Goal: Task Accomplishment & Management: Use online tool/utility

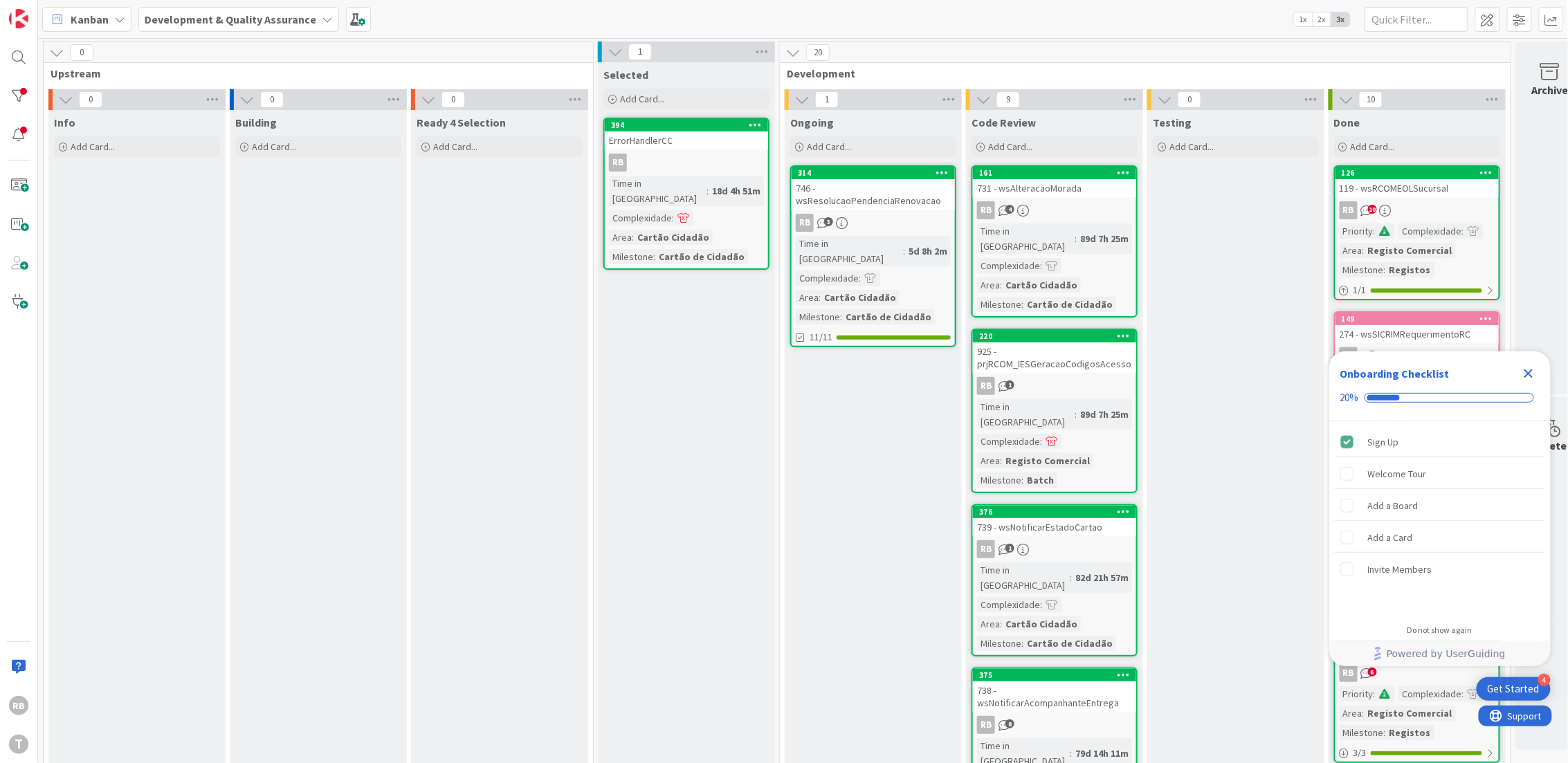
click at [1532, 373] on icon "Close Checklist" at bounding box center [1528, 373] width 16 height 16
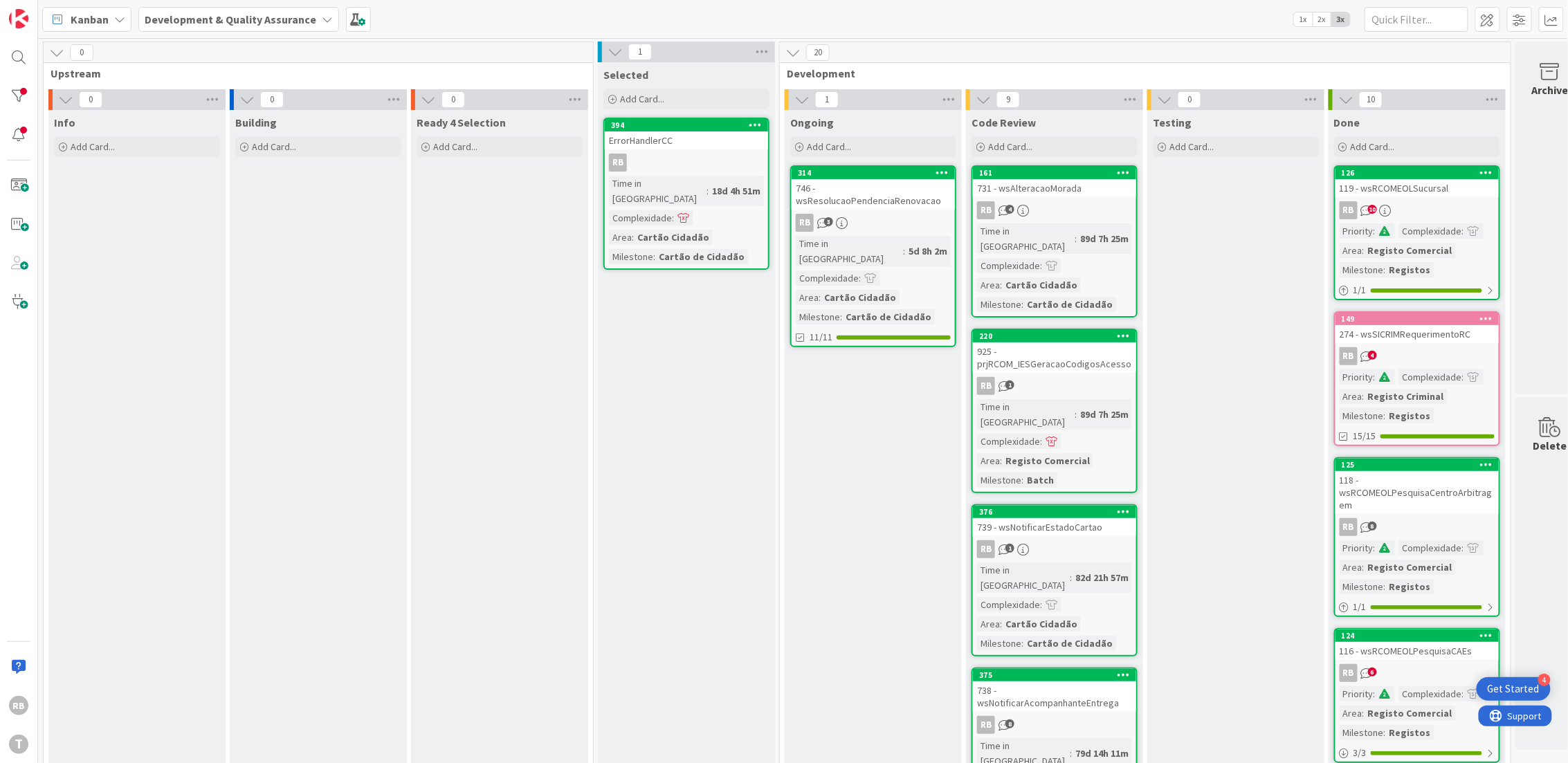
click at [1371, 207] on span "10" at bounding box center [1372, 209] width 9 height 9
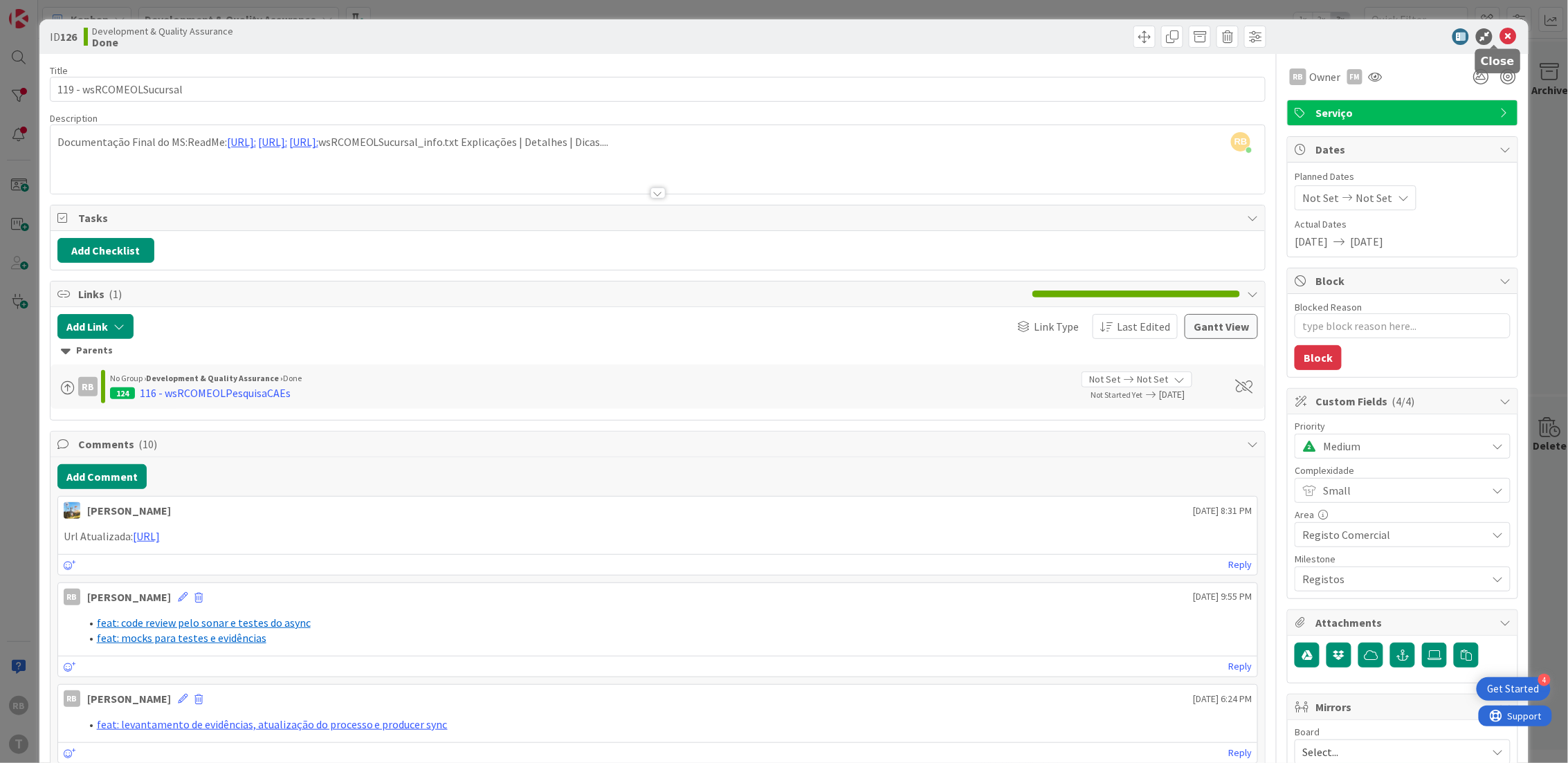
click at [1499, 36] on icon at bounding box center [1508, 36] width 16 height 16
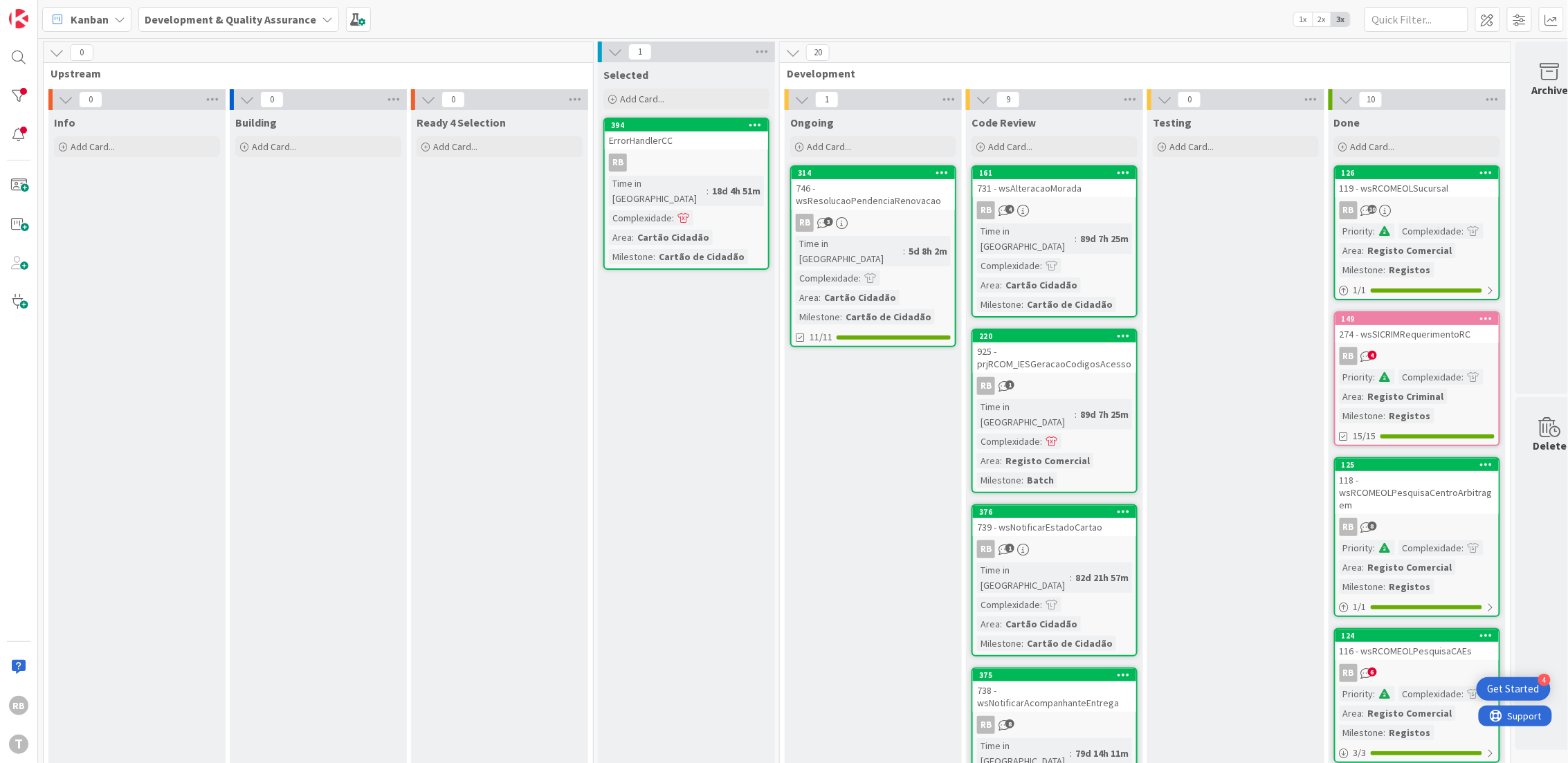
click at [1403, 170] on div "126" at bounding box center [1420, 172] width 157 height 10
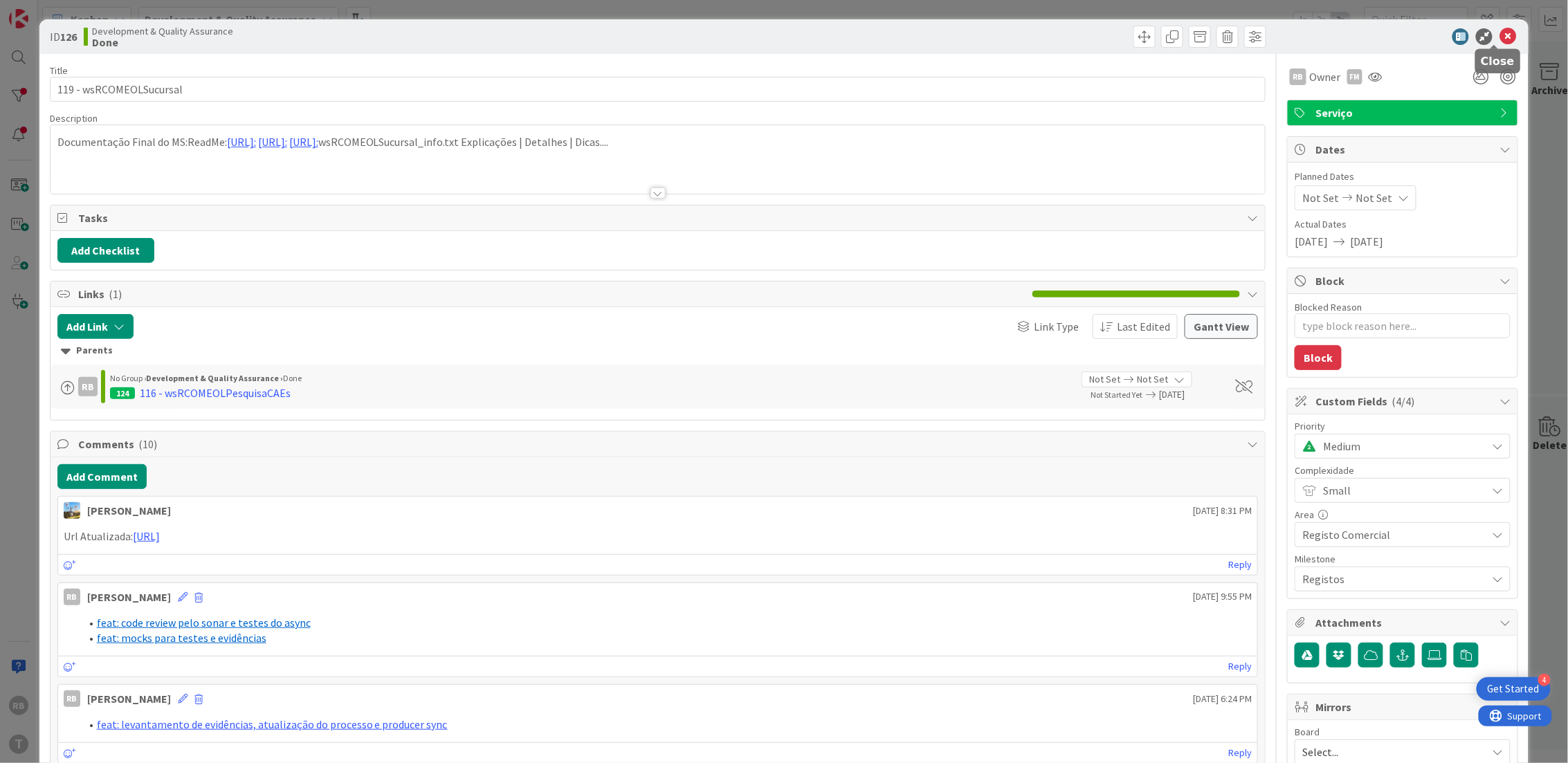
click at [1499, 34] on icon at bounding box center [1508, 36] width 16 height 16
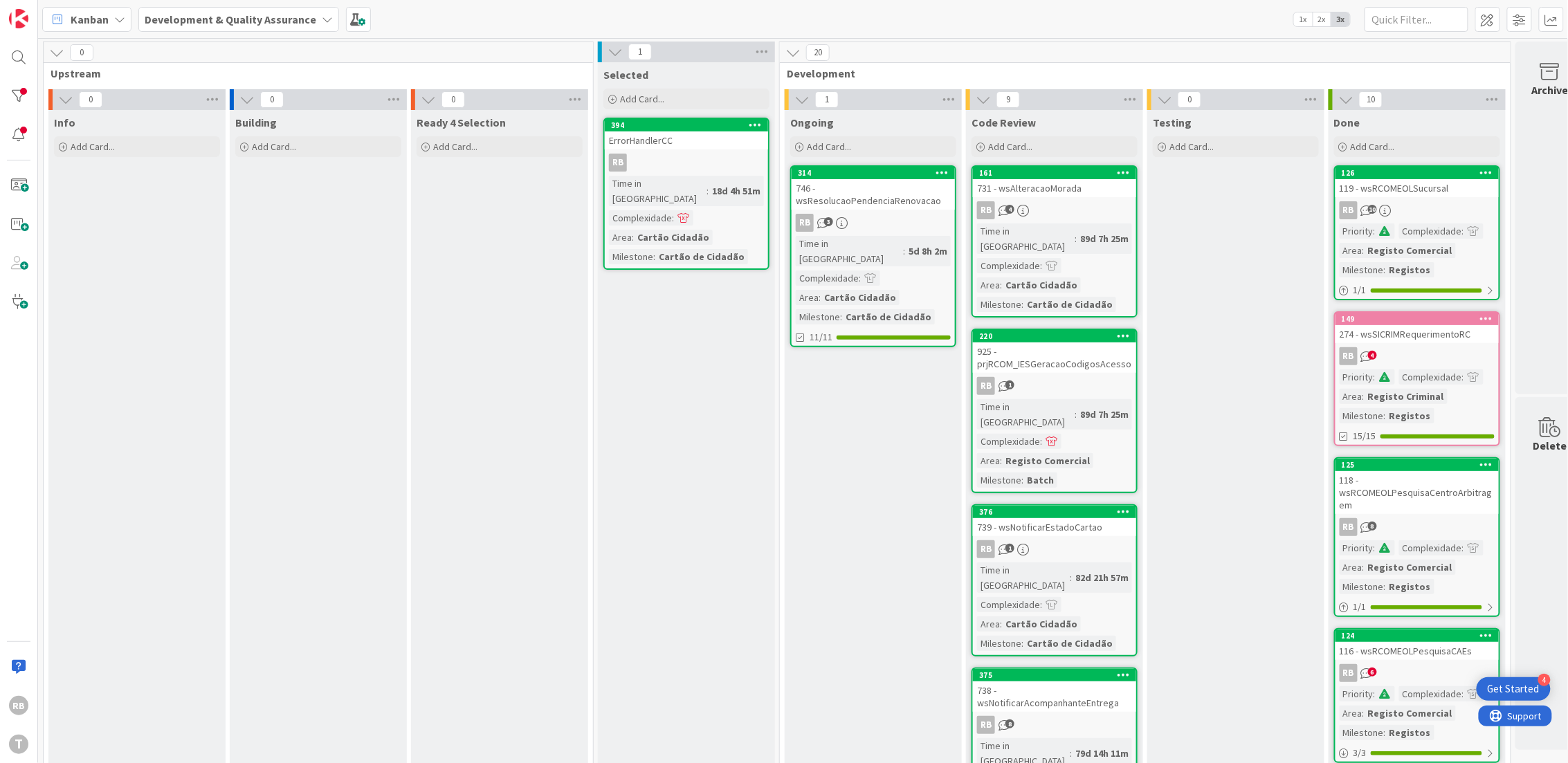
click at [896, 234] on link "314 746 - wsResolucaoPendenciaRenovacao RB 3 Time in Column : 5d 8h 2m Complexi…" at bounding box center [873, 256] width 166 height 182
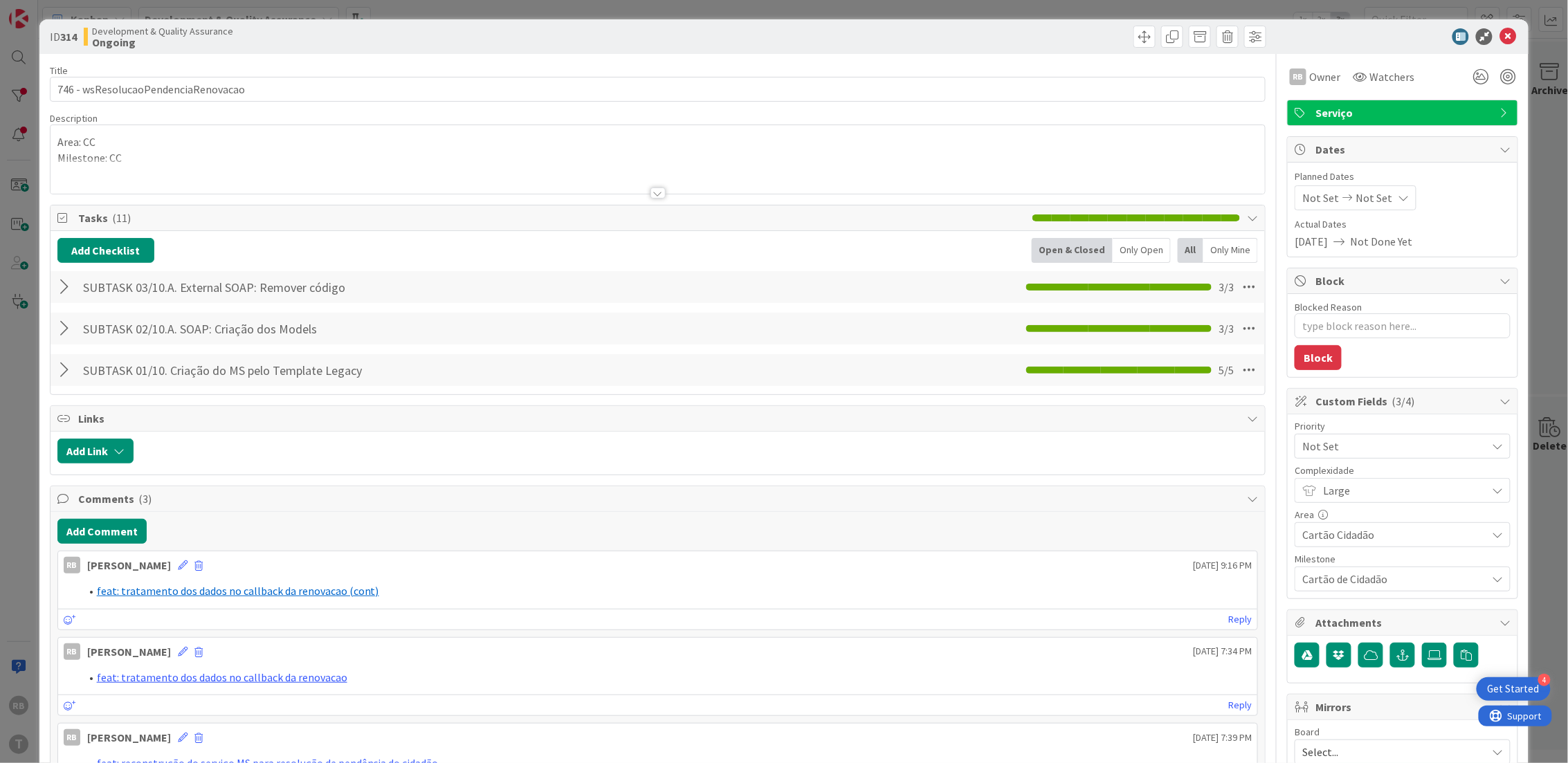
type textarea "x"
click at [108, 525] on button "Add Comment" at bounding box center [102, 531] width 89 height 25
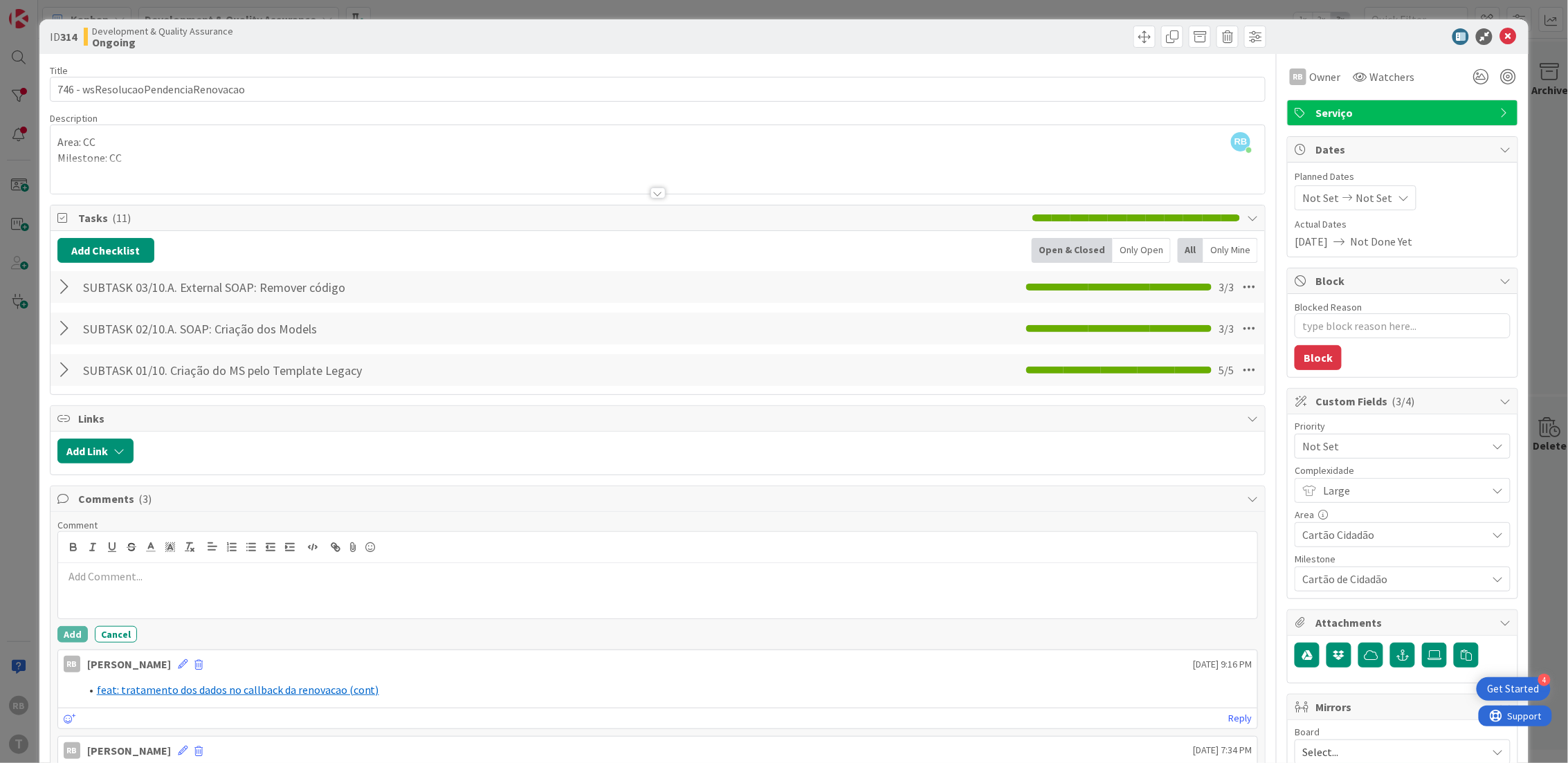
click at [127, 584] on p at bounding box center [658, 577] width 1188 height 16
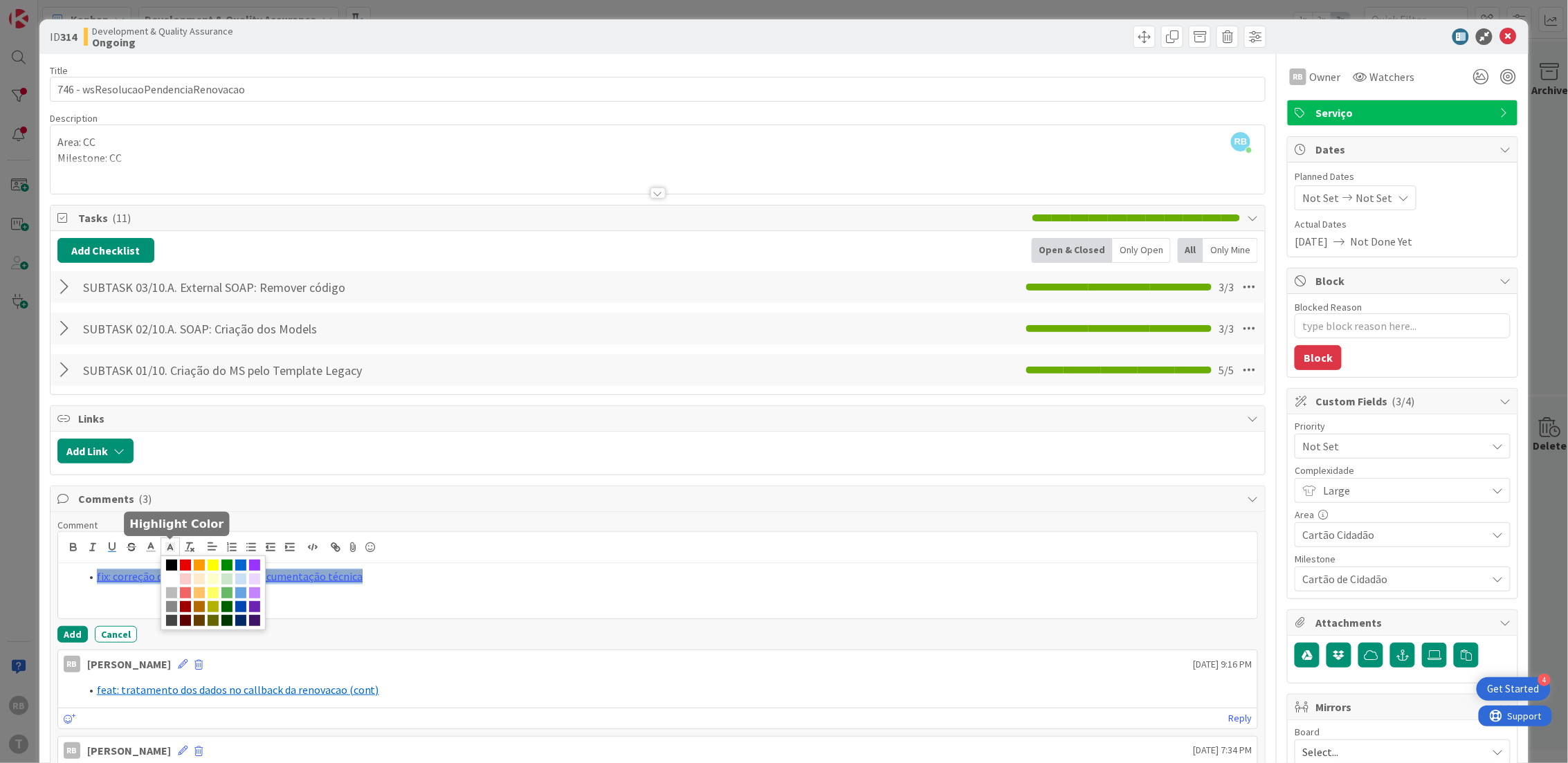
click at [171, 547] on icon at bounding box center [170, 547] width 13 height 13
click at [177, 579] on span at bounding box center [171, 579] width 11 height 11
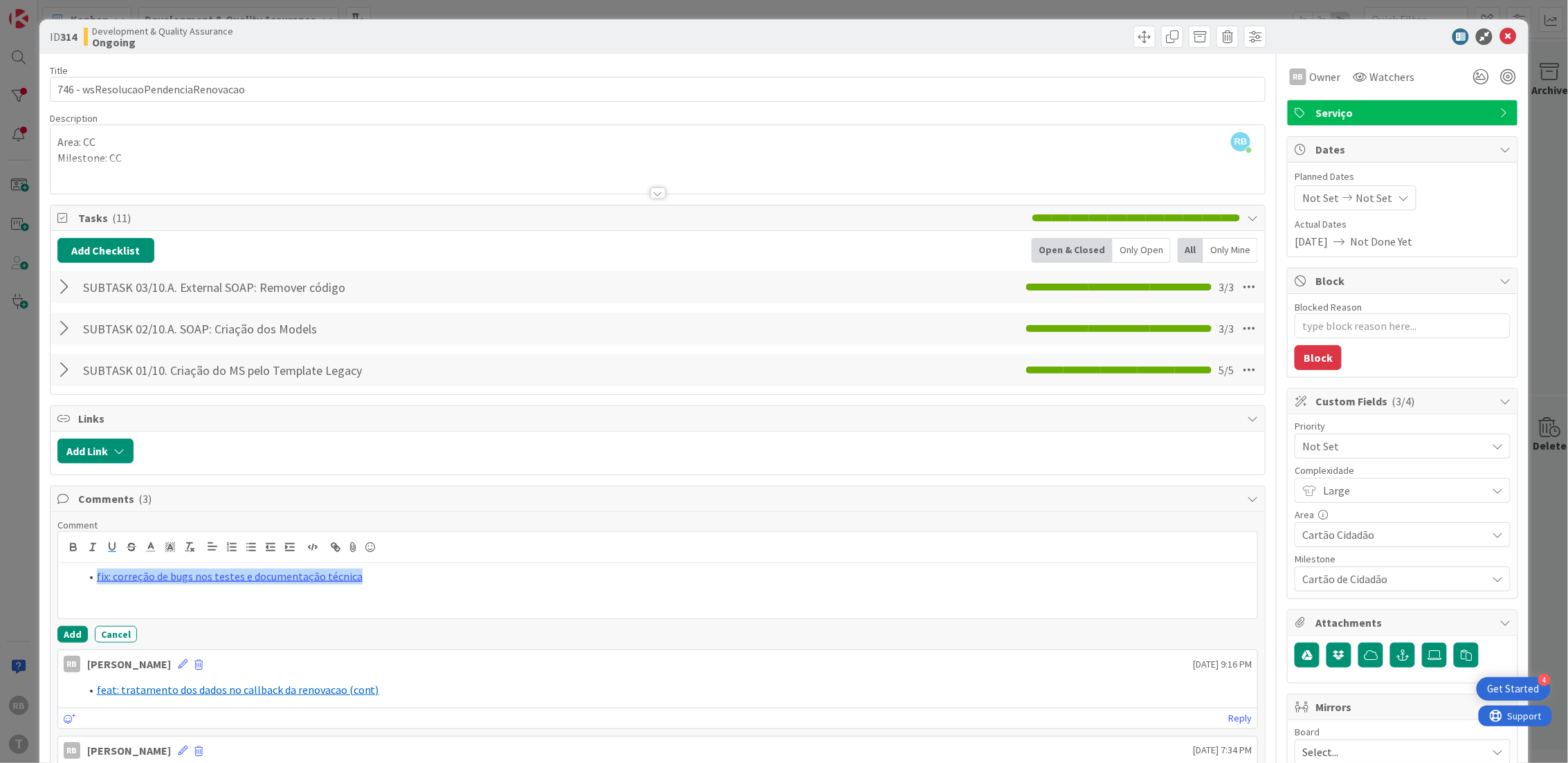
click at [407, 584] on li "fix: correção de bugs nos testes e documentação técnica" at bounding box center [666, 577] width 1172 height 16
click at [69, 635] on button "Add" at bounding box center [73, 634] width 31 height 16
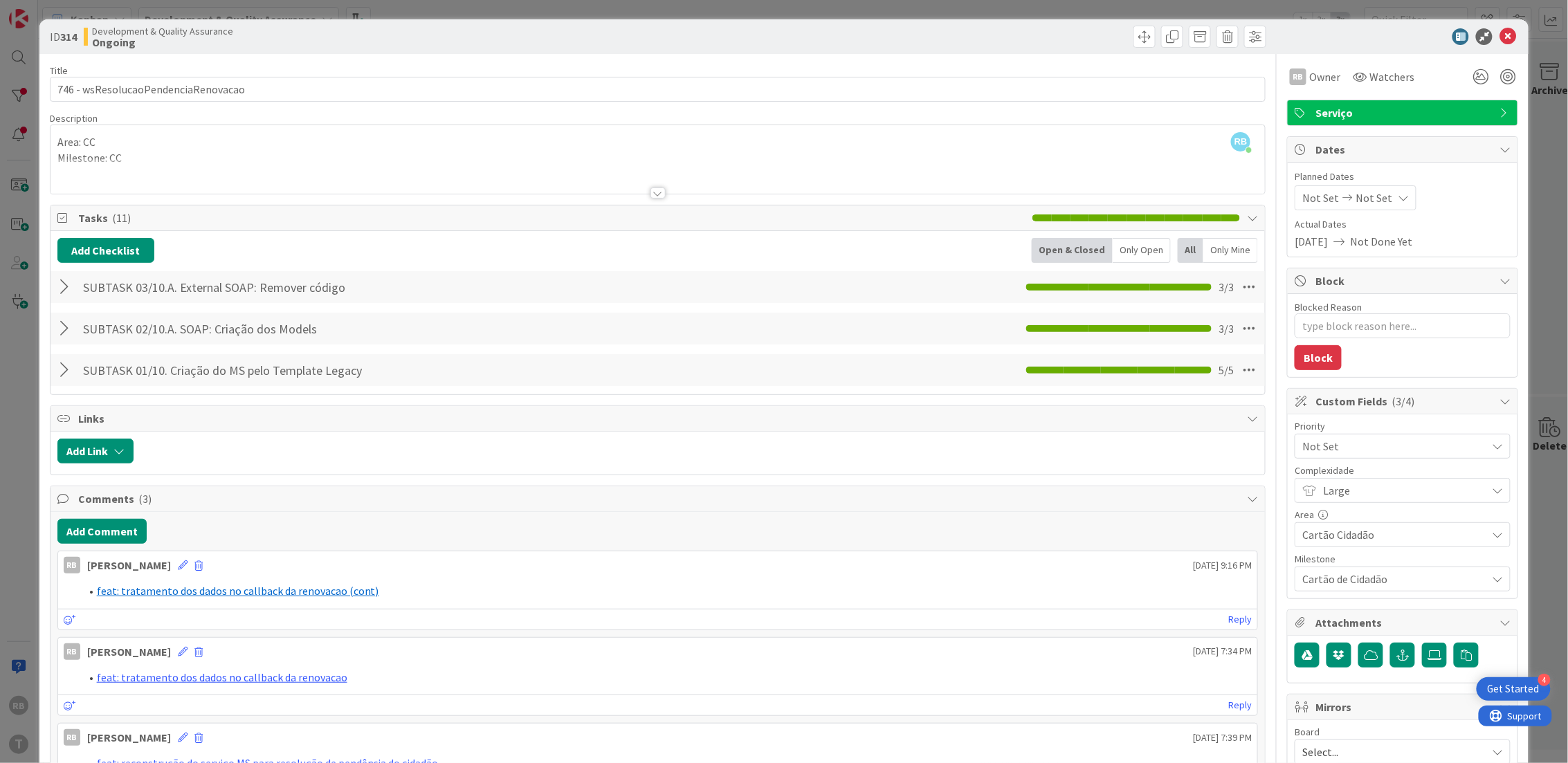
type textarea "x"
click at [447, 574] on div "RB Renato Barros September 13 2025 5:17 PM" at bounding box center [657, 562] width 1199 height 23
click at [1499, 34] on icon at bounding box center [1508, 36] width 16 height 16
